Goal: Task Accomplishment & Management: Use online tool/utility

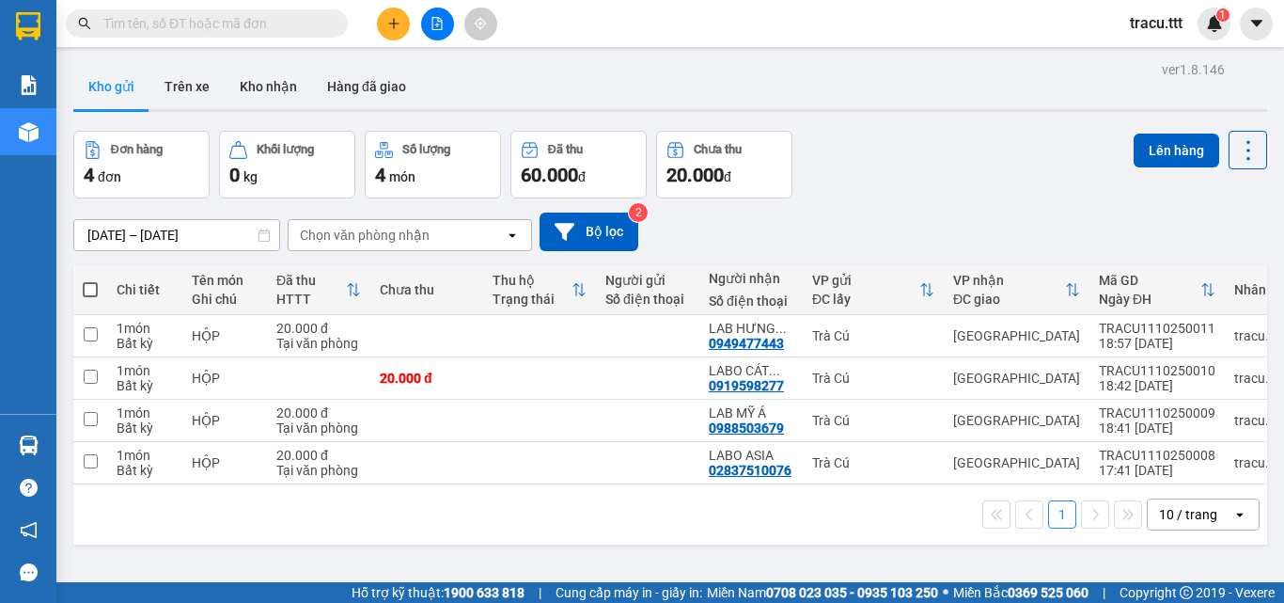
click at [86, 292] on span at bounding box center [90, 289] width 15 height 15
click at [90, 280] on input "checkbox" at bounding box center [90, 280] width 0 height 0
checkbox input "true"
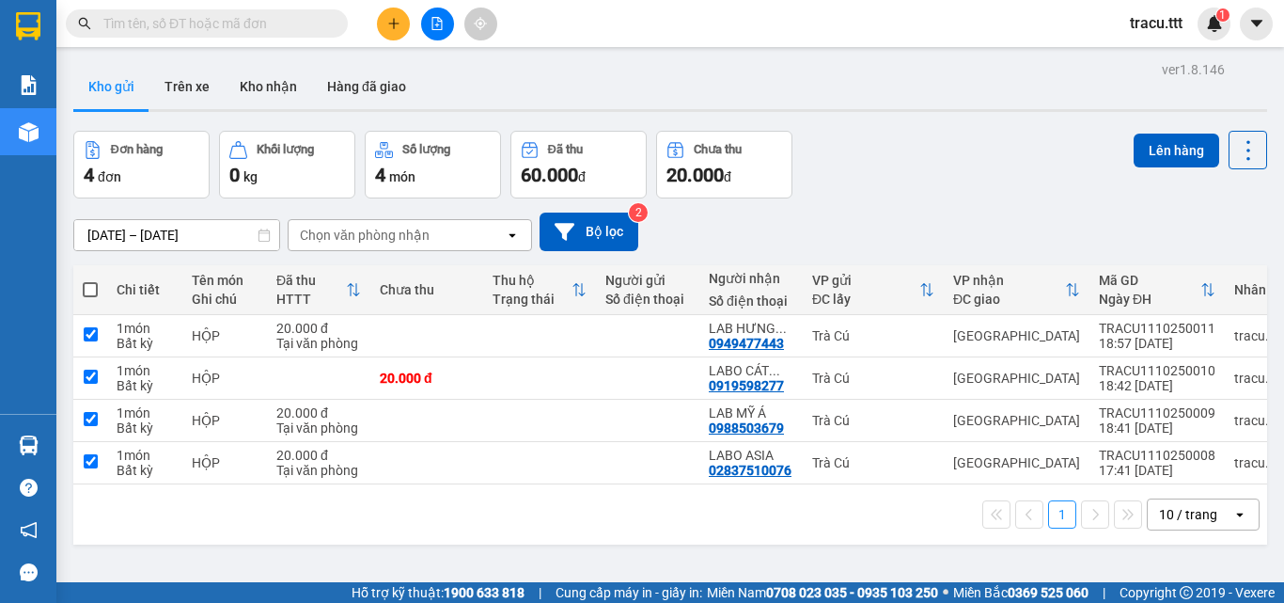
checkbox input "true"
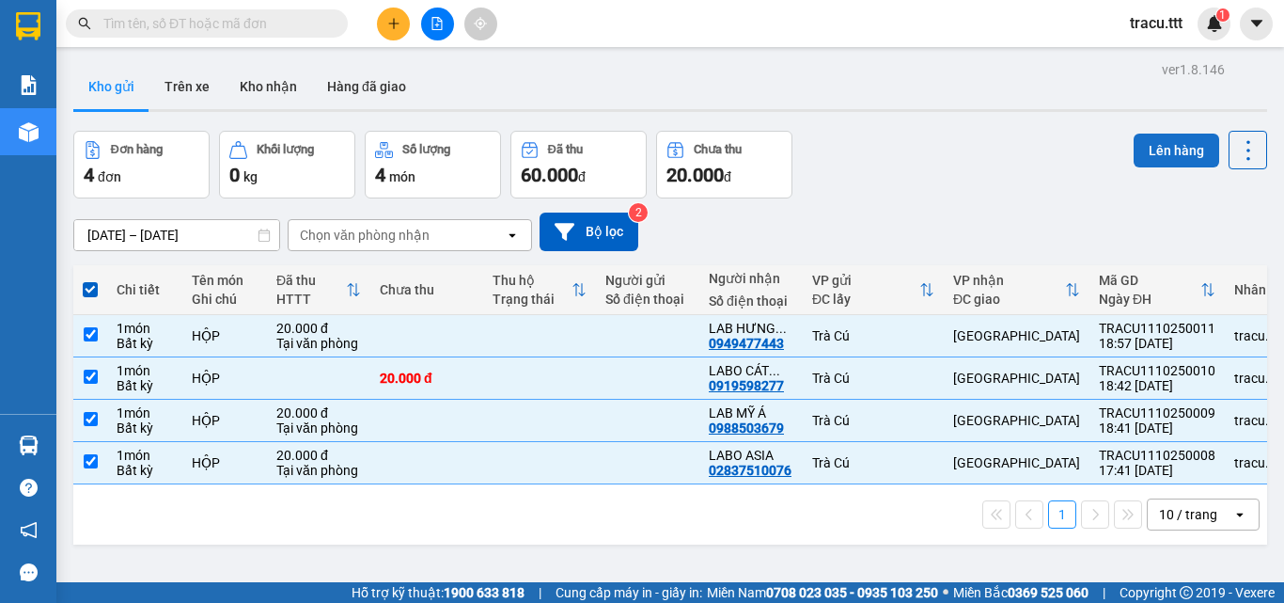
click at [1198, 162] on button "Lên hàng" at bounding box center [1177, 150] width 86 height 34
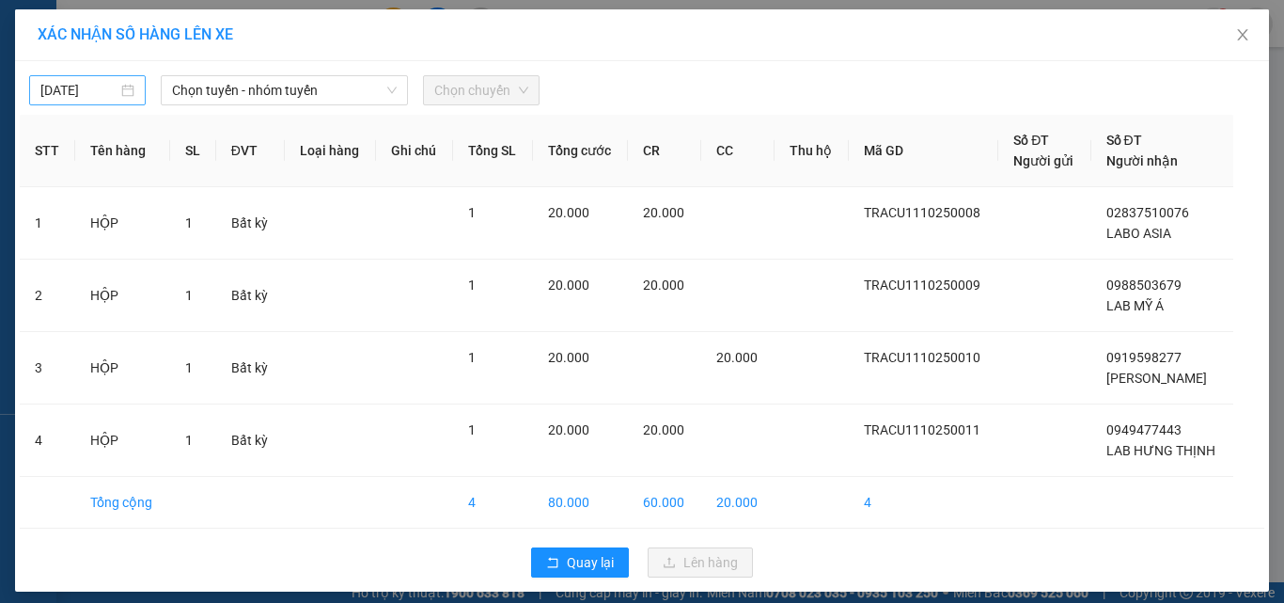
click at [109, 86] on input "11/10/2025" at bounding box center [78, 90] width 77 height 21
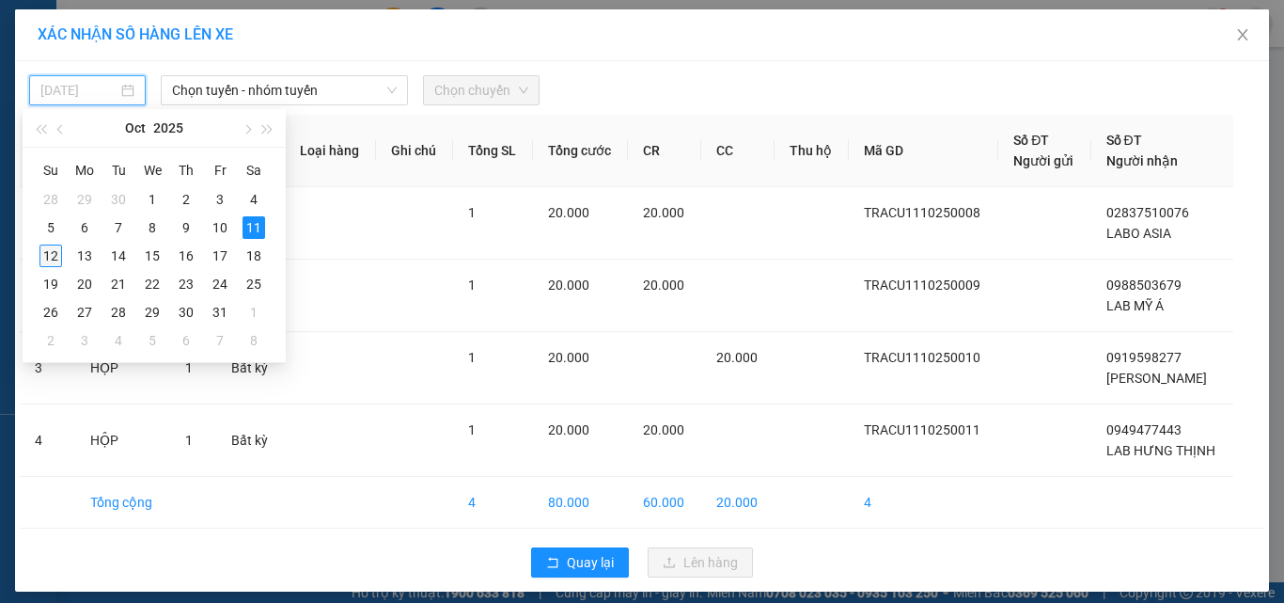
click at [48, 253] on div "12" at bounding box center [50, 255] width 23 height 23
type input "12/10/2025"
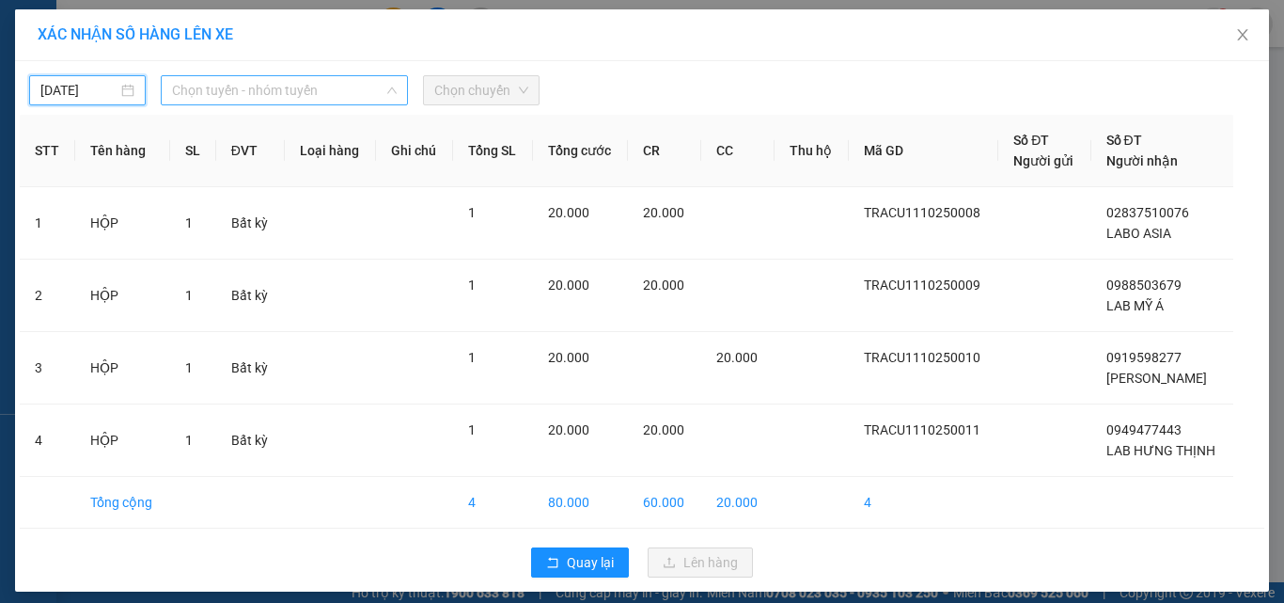
click at [205, 93] on span "Chọn tuyến - nhóm tuyến" at bounding box center [284, 90] width 225 height 28
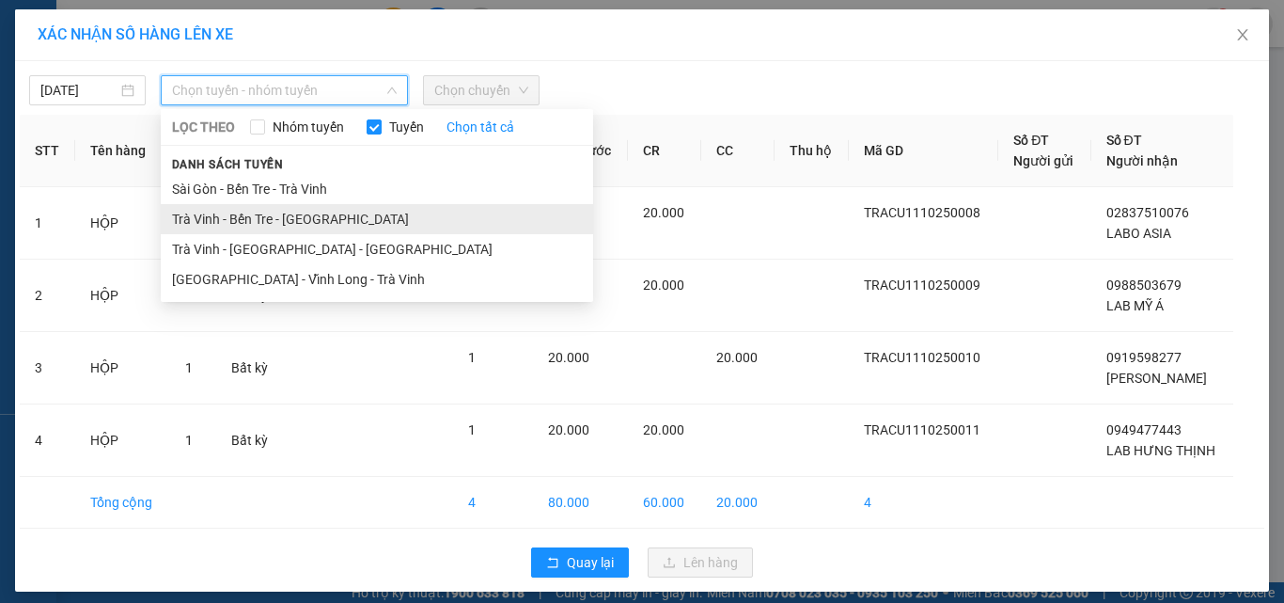
click at [292, 214] on li "Trà Vinh - Bến Tre - [GEOGRAPHIC_DATA]" at bounding box center [377, 219] width 432 height 30
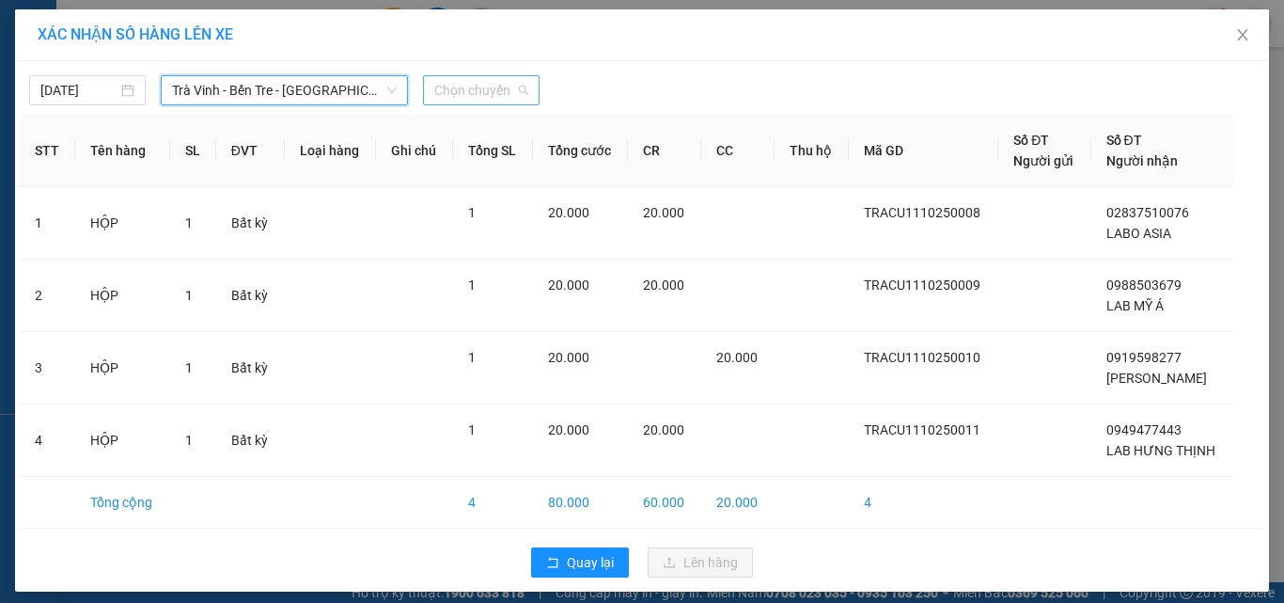
click at [458, 90] on span "Chọn chuyến" at bounding box center [481, 90] width 94 height 28
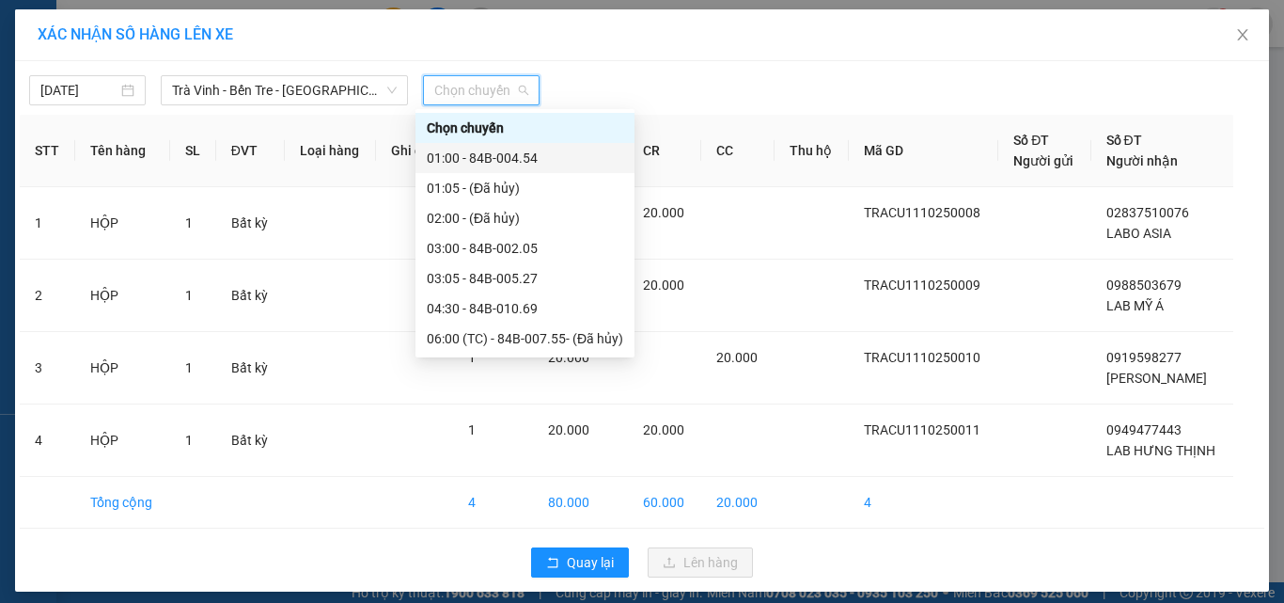
click at [529, 156] on div "01:00 - 84B-004.54" at bounding box center [525, 158] width 196 height 21
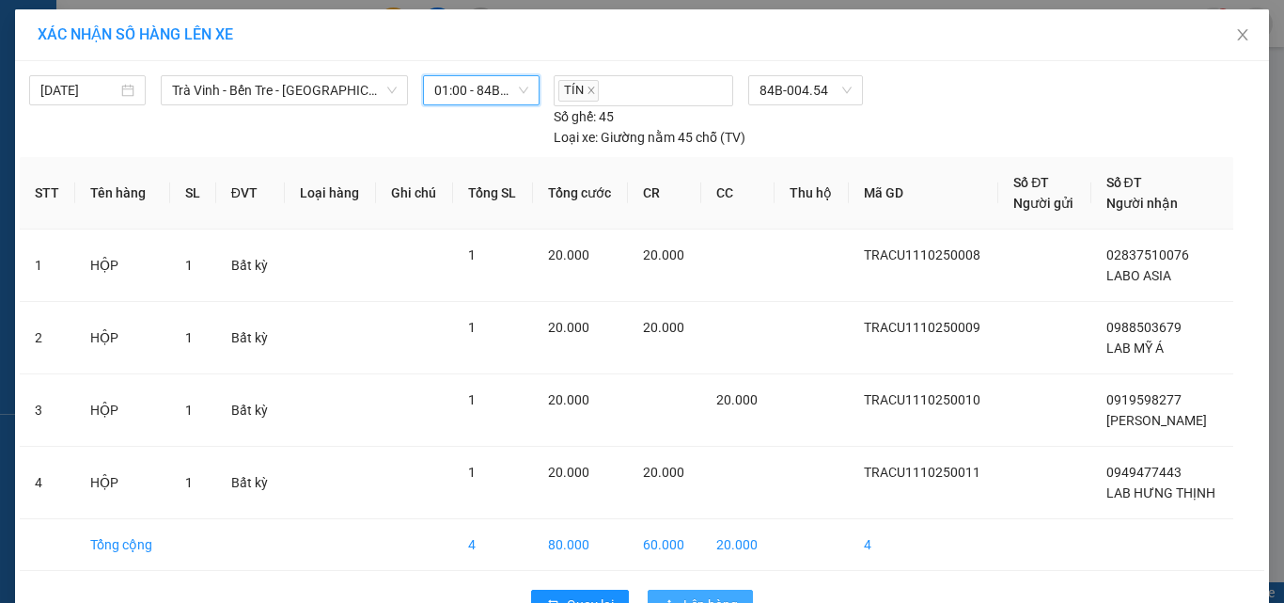
click at [712, 596] on span "Lên hàng" at bounding box center [710, 604] width 55 height 21
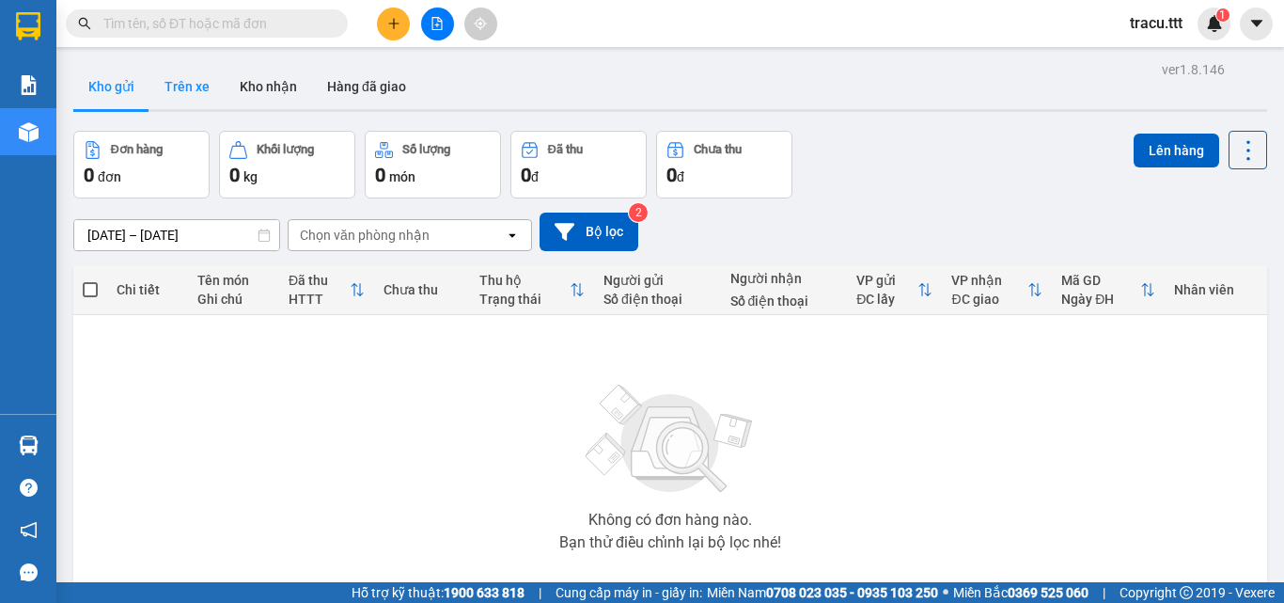
click at [199, 76] on button "Trên xe" at bounding box center [186, 86] width 75 height 45
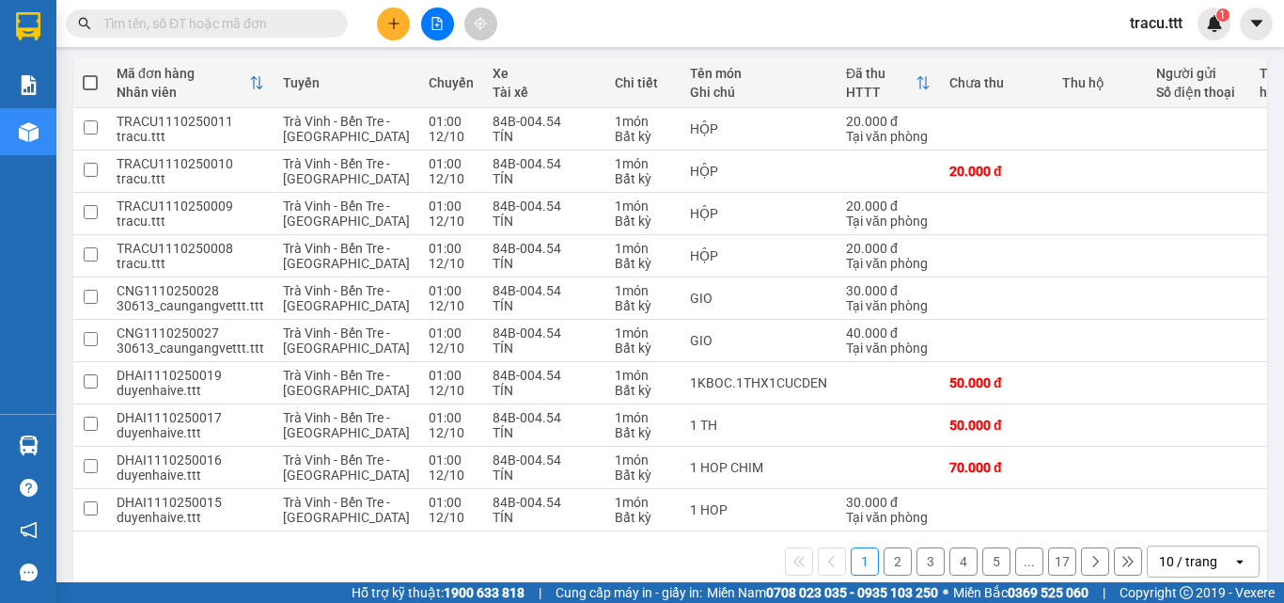
scroll to position [219, 0]
